Goal: Information Seeking & Learning: Learn about a topic

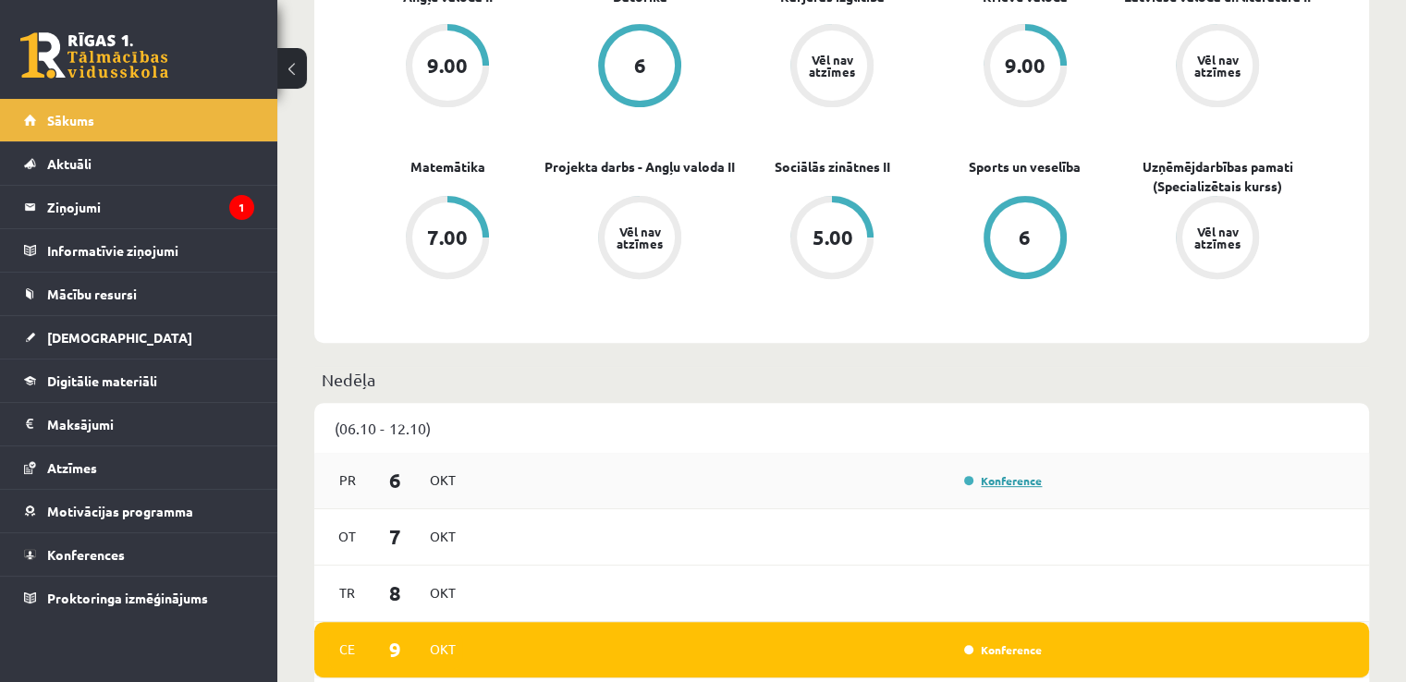
scroll to position [462, 0]
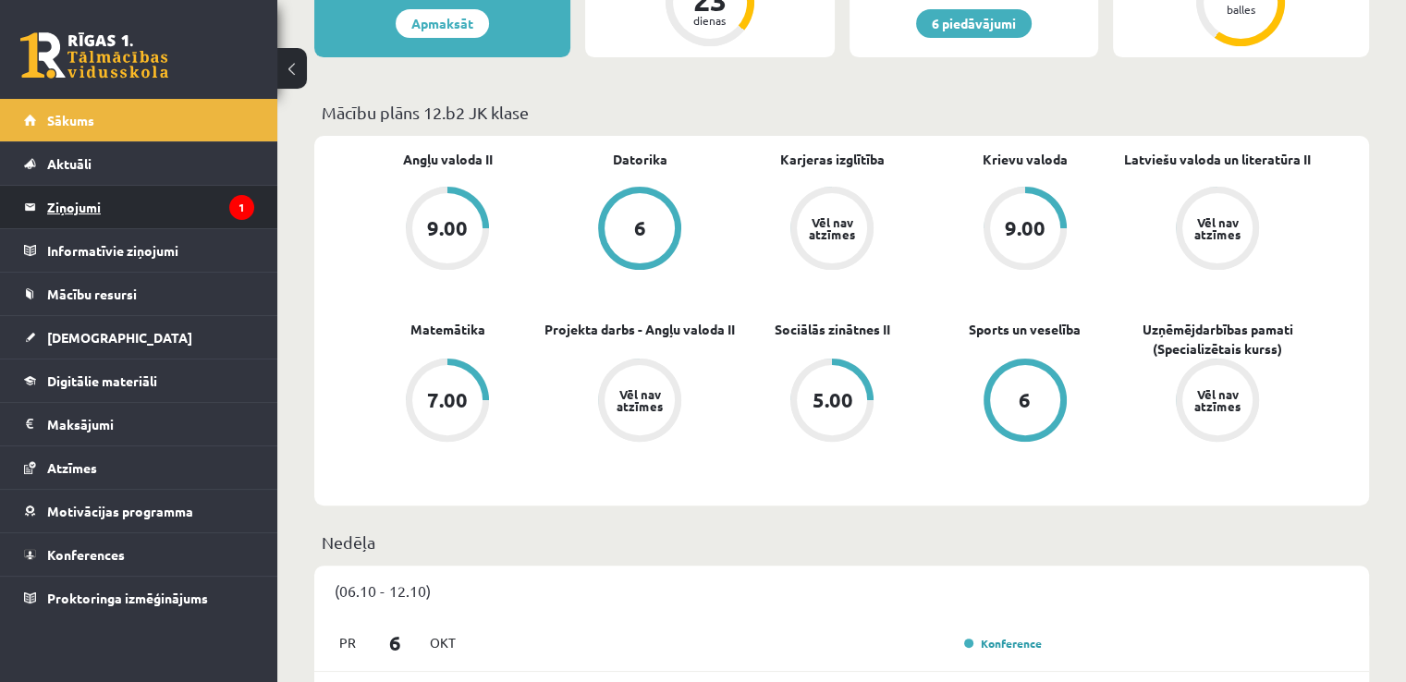
click at [194, 202] on legend "Ziņojumi 1" at bounding box center [150, 207] width 207 height 43
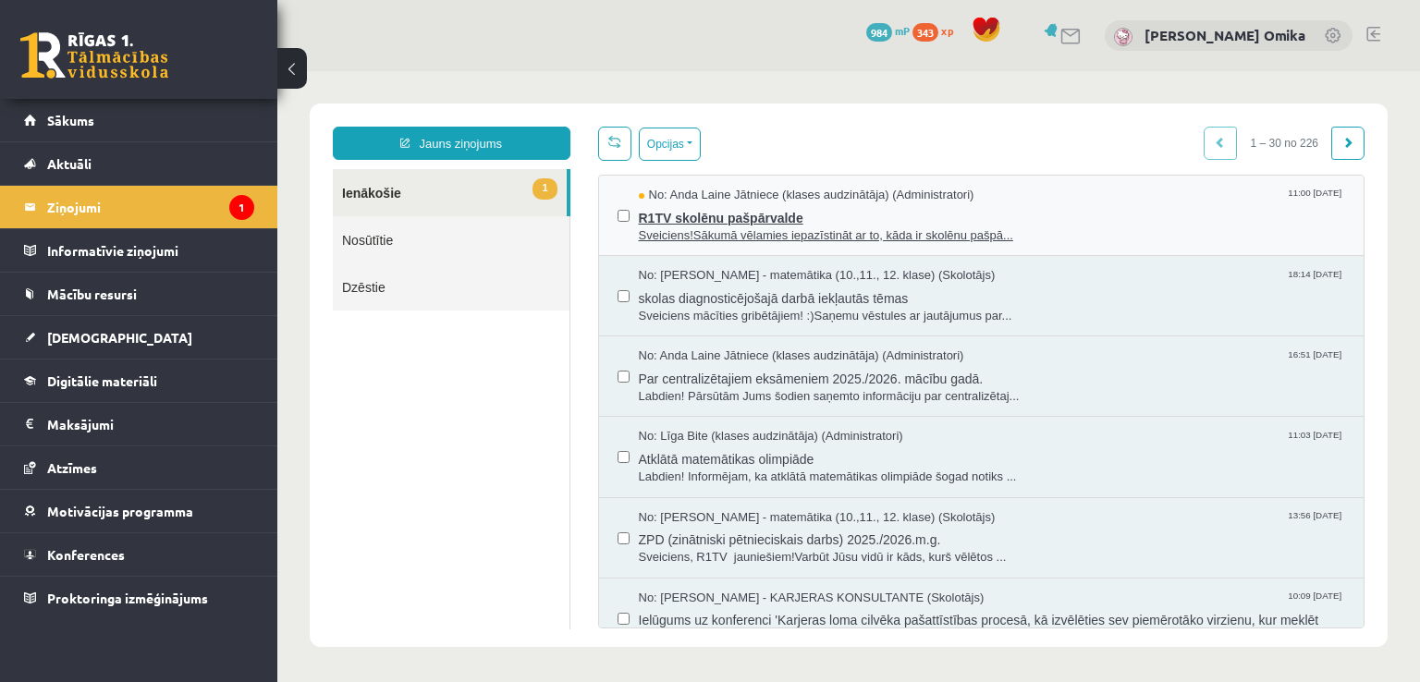
click at [1064, 224] on span "R1TV skolēnu pašpārvalde" at bounding box center [992, 215] width 707 height 23
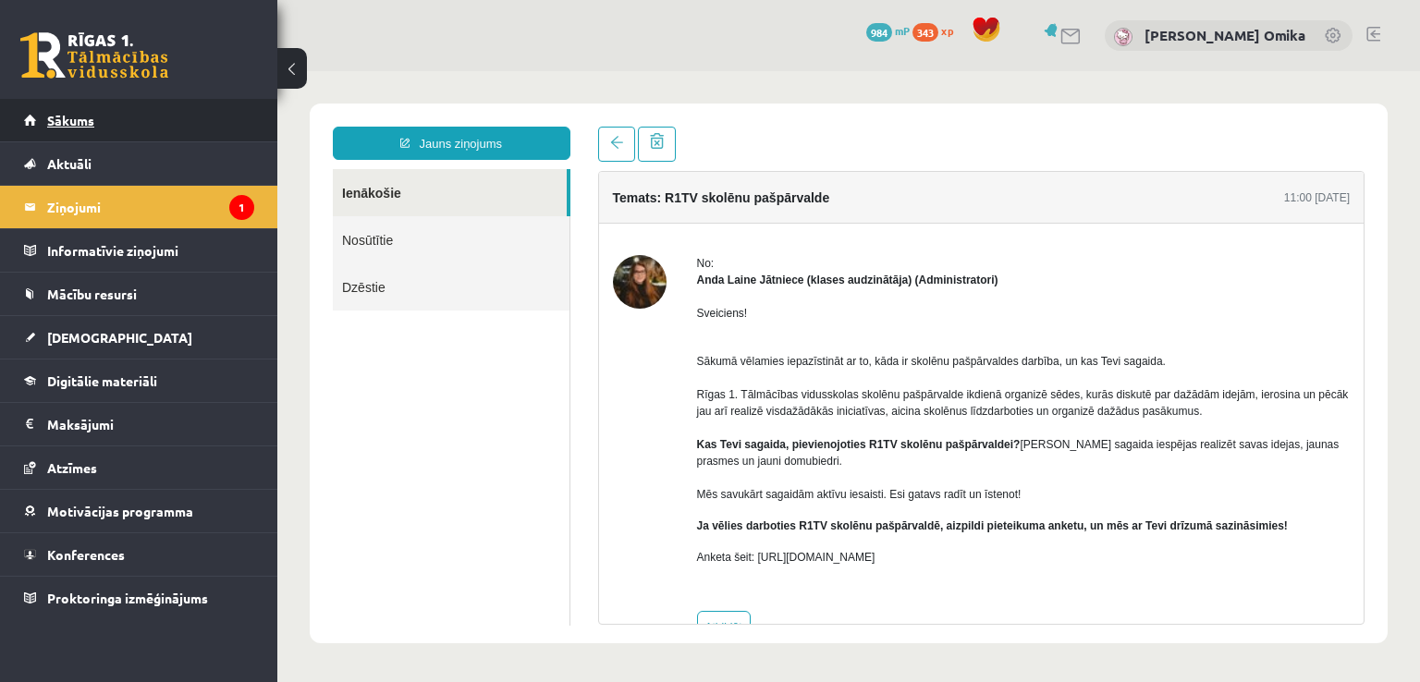
click at [198, 105] on link "Sākums" at bounding box center [139, 120] width 230 height 43
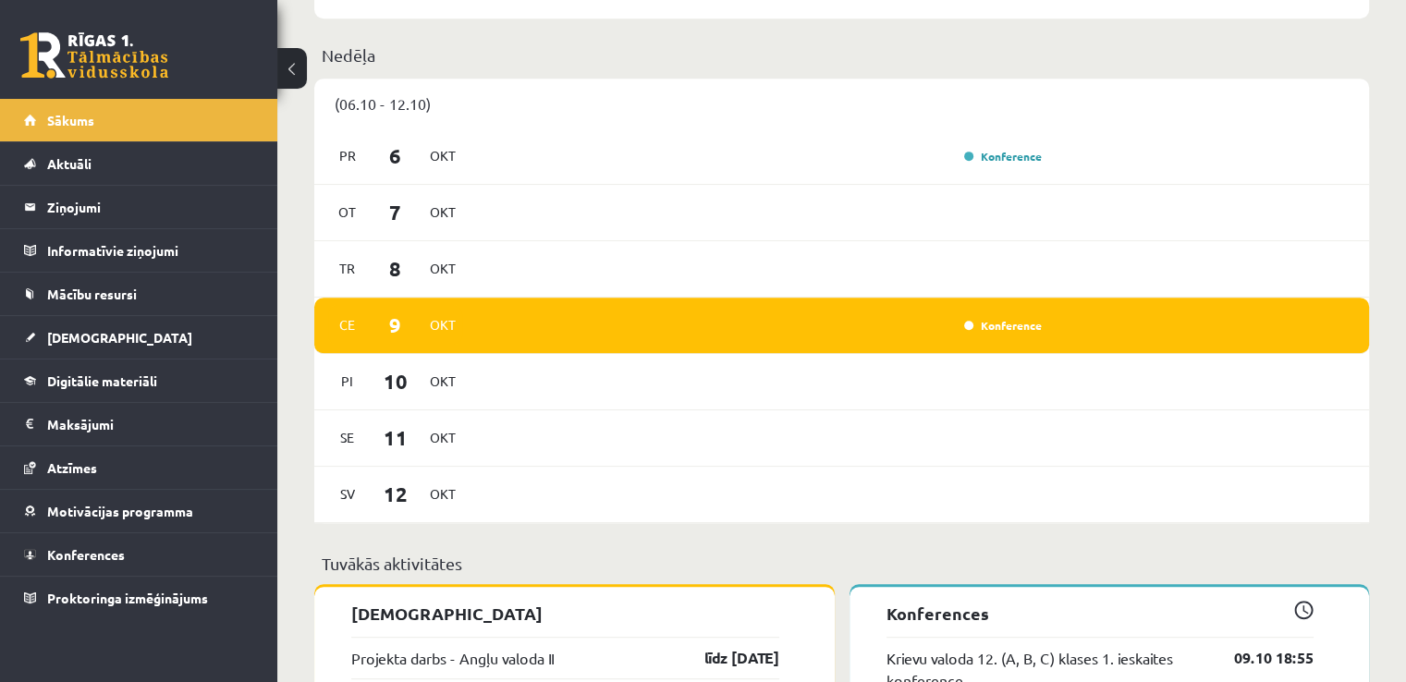
scroll to position [647, 0]
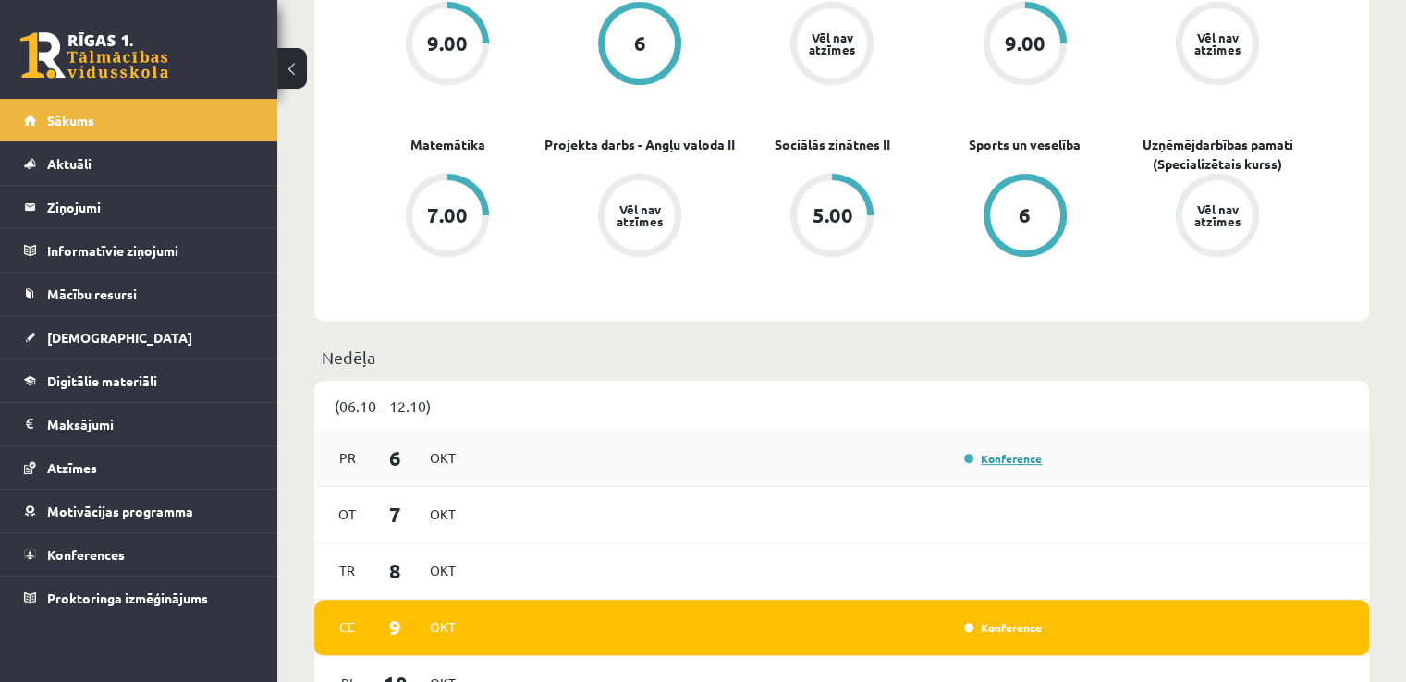
click at [1024, 465] on link "Konference" at bounding box center [1003, 458] width 78 height 15
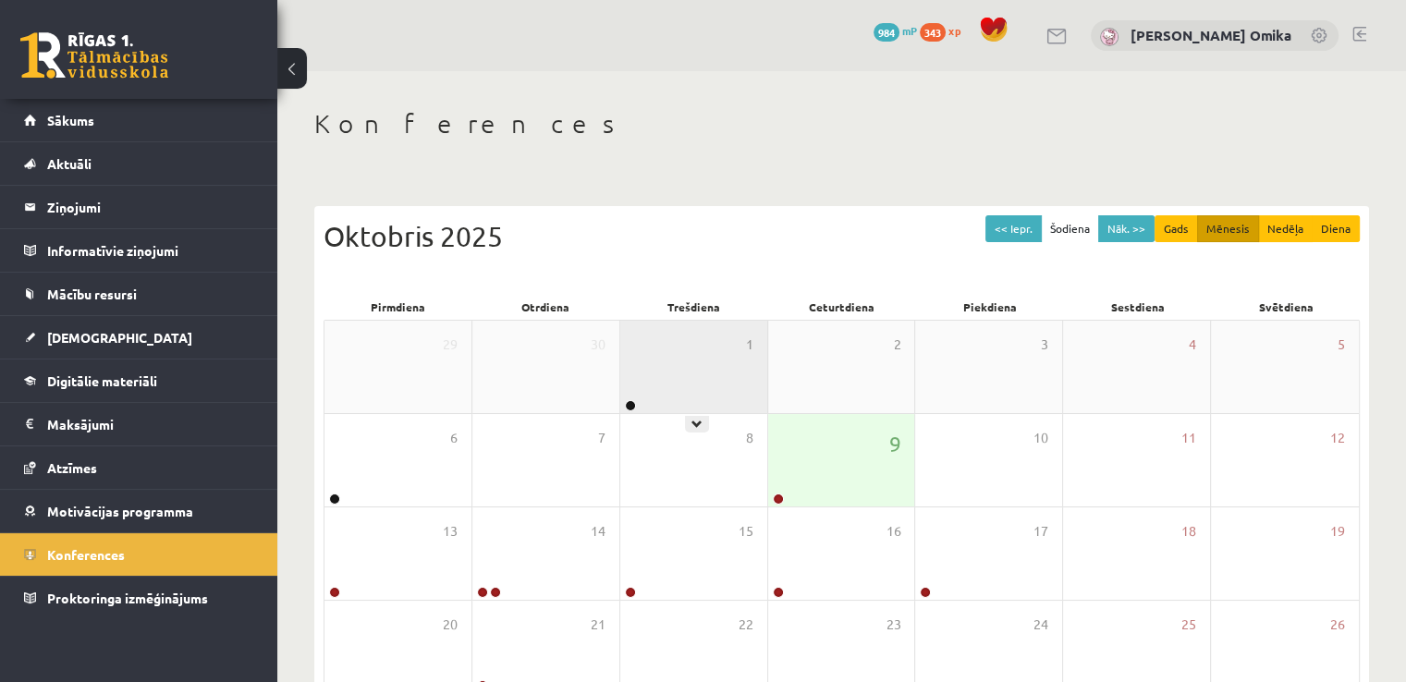
click at [651, 370] on div "1" at bounding box center [693, 367] width 147 height 92
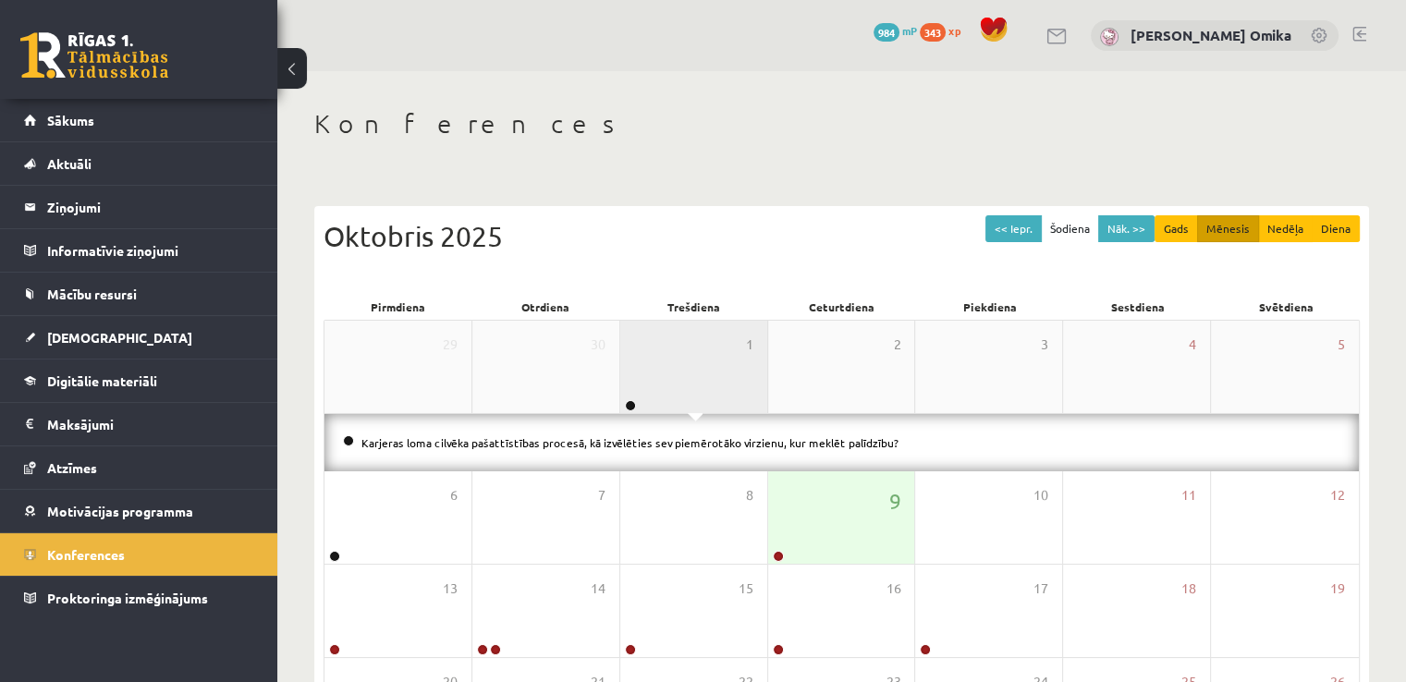
click at [651, 374] on div "1" at bounding box center [693, 367] width 147 height 92
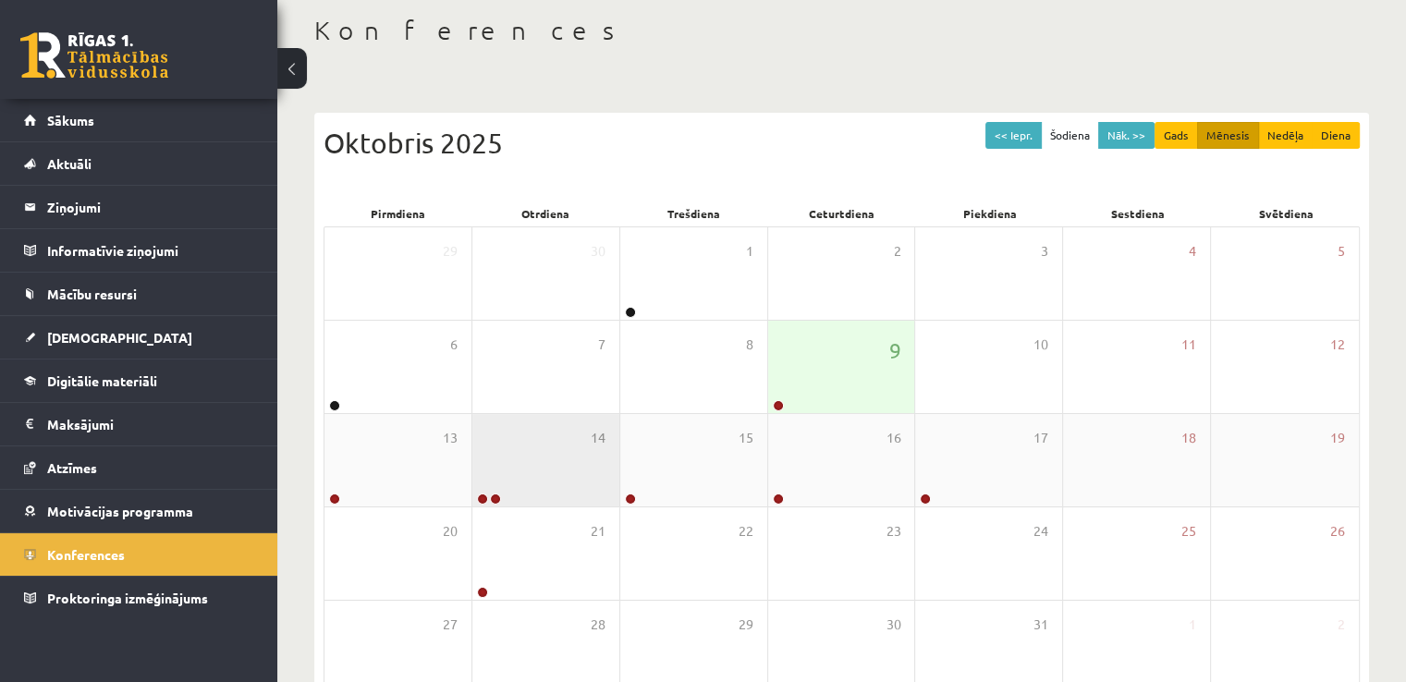
scroll to position [185, 0]
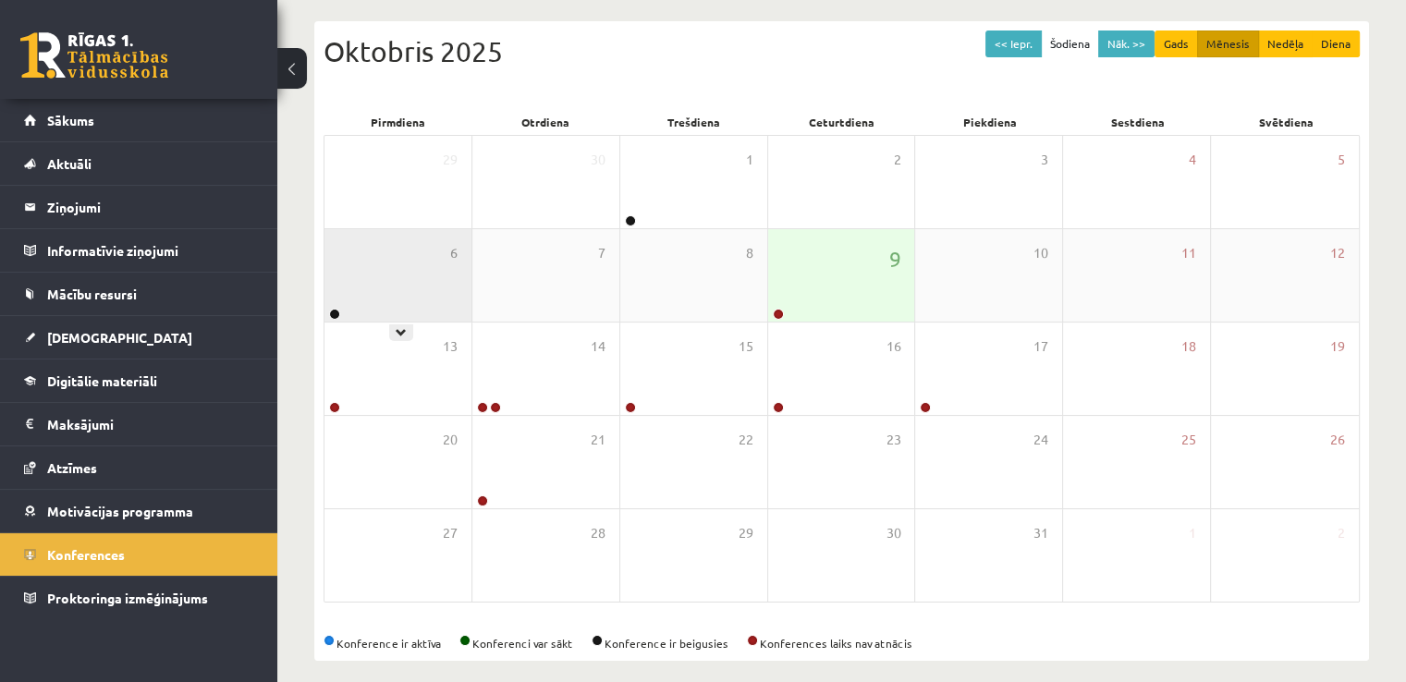
click at [381, 289] on div "6" at bounding box center [398, 275] width 147 height 92
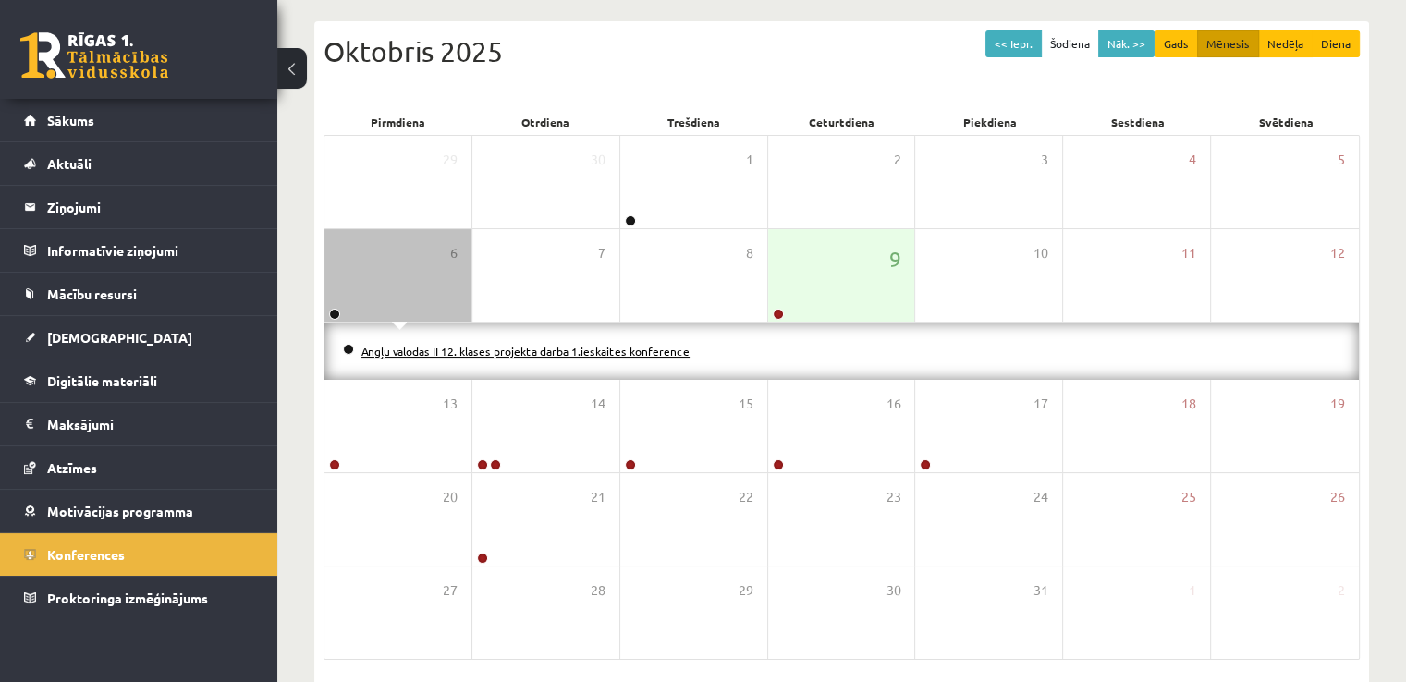
click at [397, 348] on link "Angļu valodas II 12. klases projekta darba 1.ieskaites konference" at bounding box center [526, 351] width 328 height 15
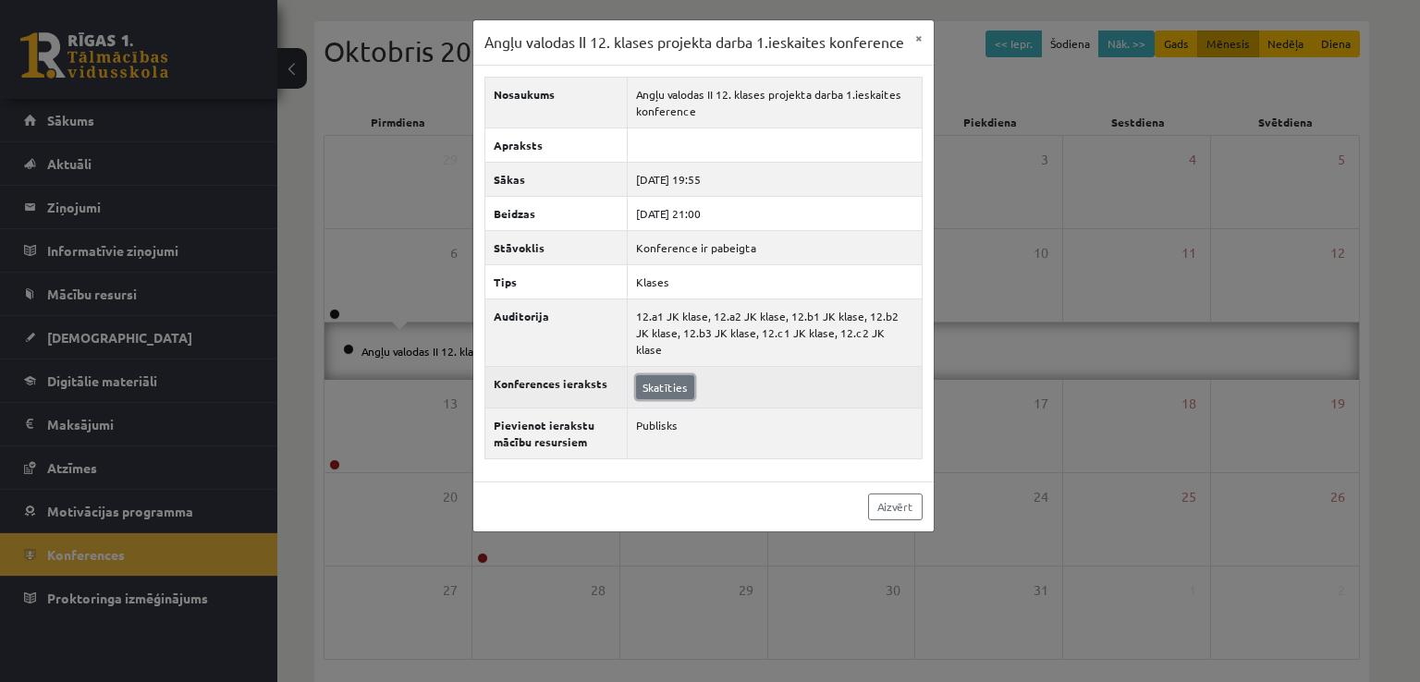
click at [686, 395] on link "Skatīties" at bounding box center [665, 387] width 58 height 24
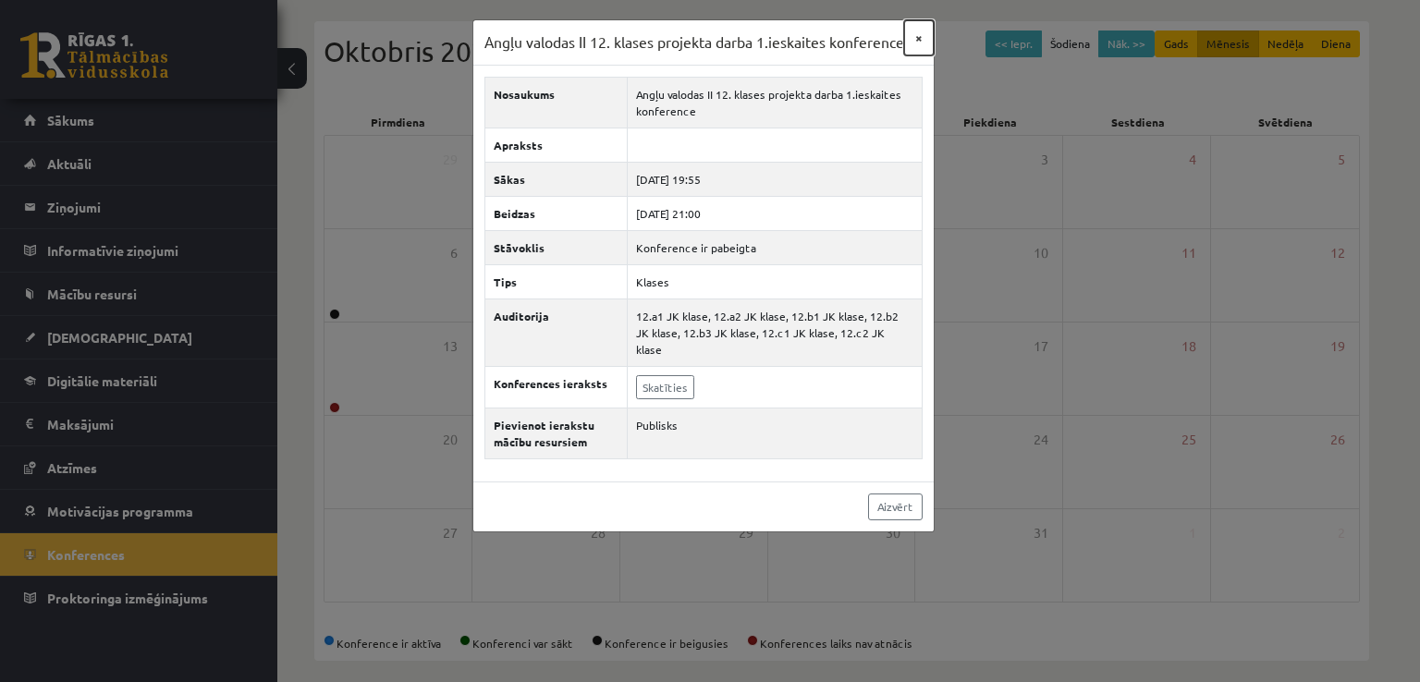
click at [914, 27] on button "×" at bounding box center [919, 37] width 30 height 35
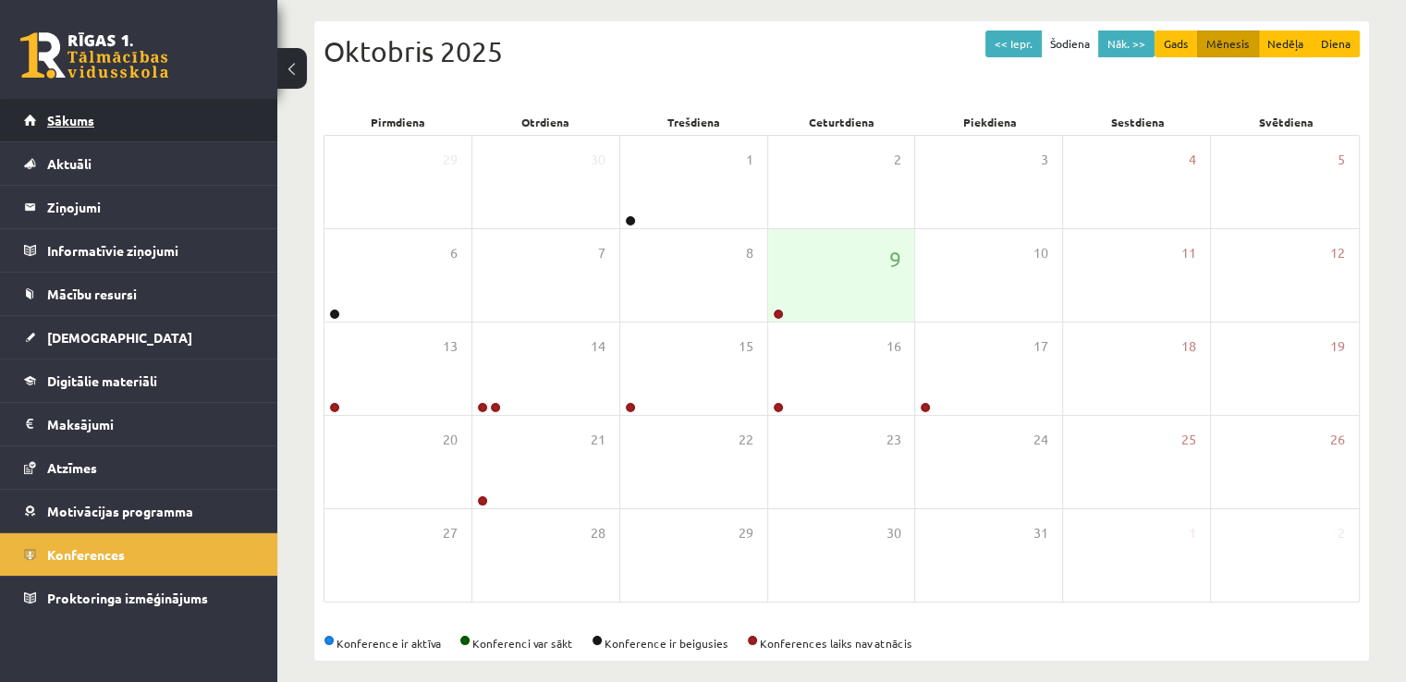
click at [170, 116] on link "Sākums" at bounding box center [139, 120] width 230 height 43
